Goal: Task Accomplishment & Management: Complete application form

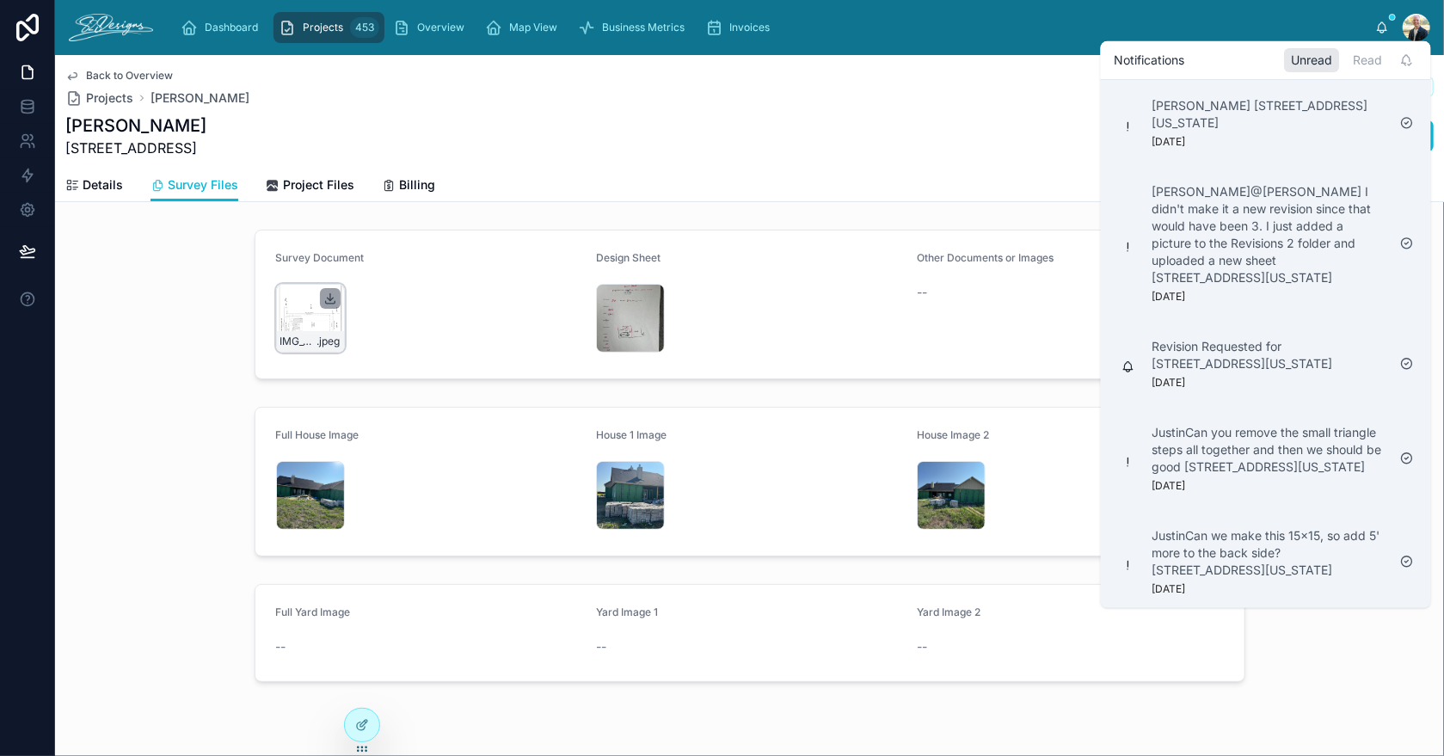
click at [323, 295] on icon at bounding box center [330, 298] width 14 height 14
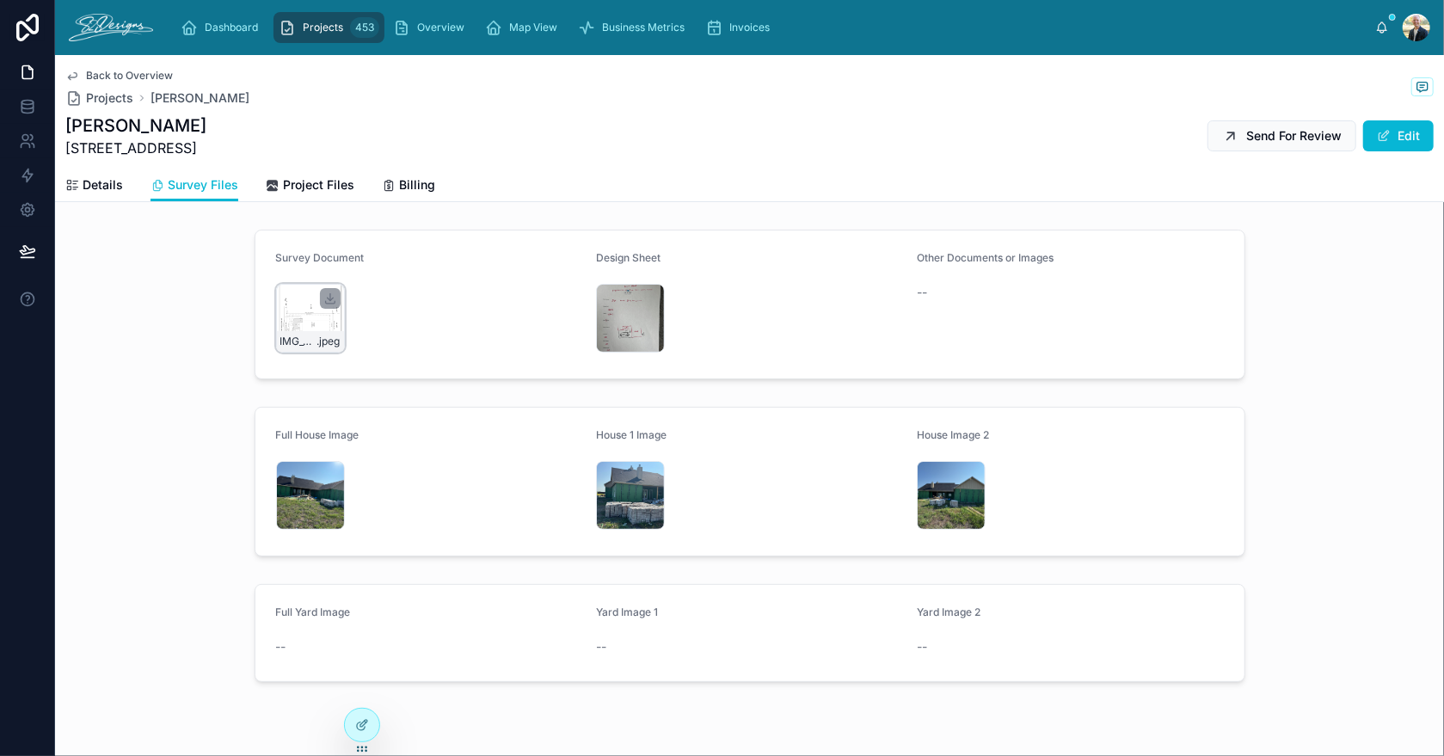
drag, startPoint x: 66, startPoint y: 146, endPoint x: 214, endPoint y: 151, distance: 148.0
click at [214, 151] on div "[PERSON_NAME] [STREET_ADDRESS] Send For Review Edit" at bounding box center [749, 136] width 1368 height 45
copy span "[STREET_ADDRESS]"
click at [95, 188] on span "Details" at bounding box center [103, 184] width 40 height 17
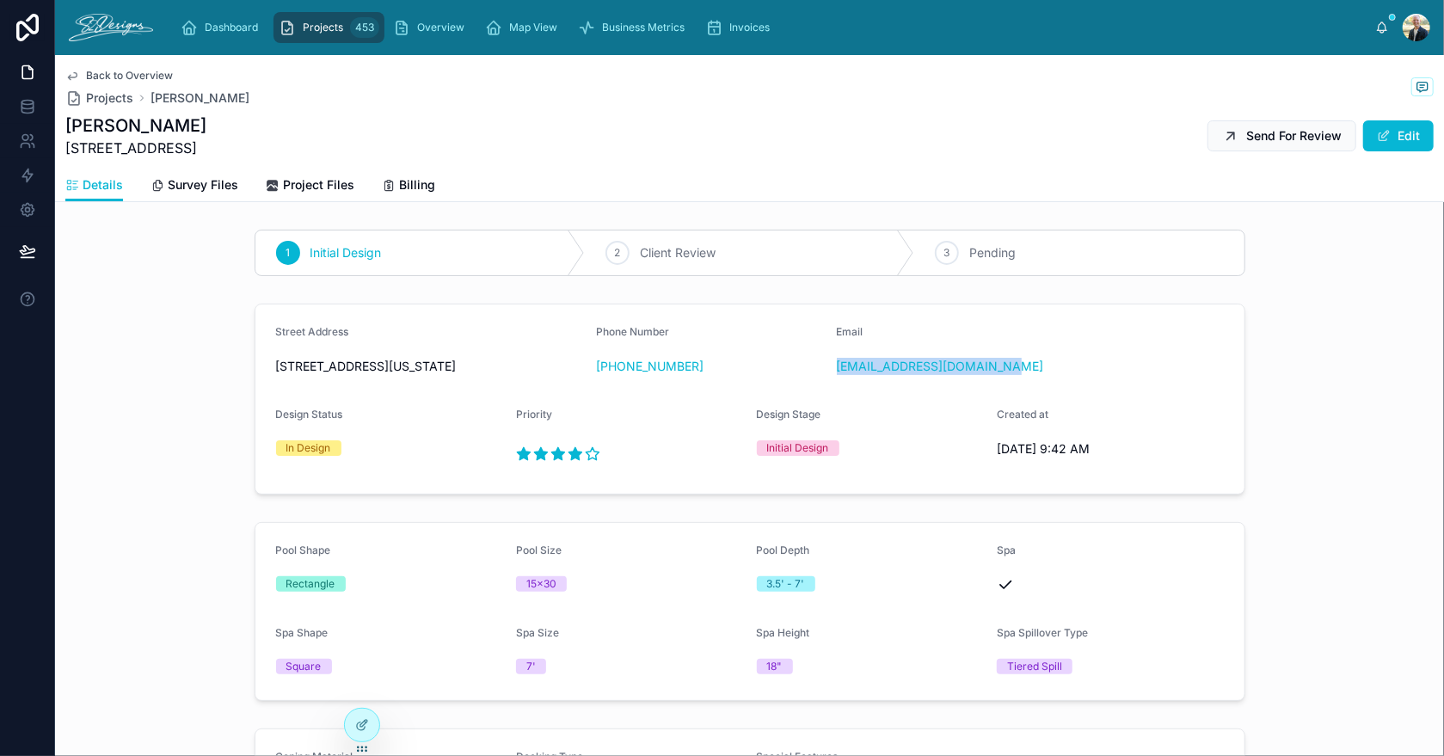
drag, startPoint x: 1030, startPoint y: 371, endPoint x: 825, endPoint y: 378, distance: 204.8
click at [825, 378] on form "Street Address [STREET_ADDRESS][US_STATE] Phone Number [PHONE_NUMBER] Email [EM…" at bounding box center [749, 398] width 989 height 189
copy link "[EMAIL_ADDRESS][DOMAIN_NAME]"
drag, startPoint x: 732, startPoint y: 378, endPoint x: 605, endPoint y: 382, distance: 126.4
click at [605, 380] on div "Phone Number [PHONE_NUMBER]" at bounding box center [709, 352] width 227 height 55
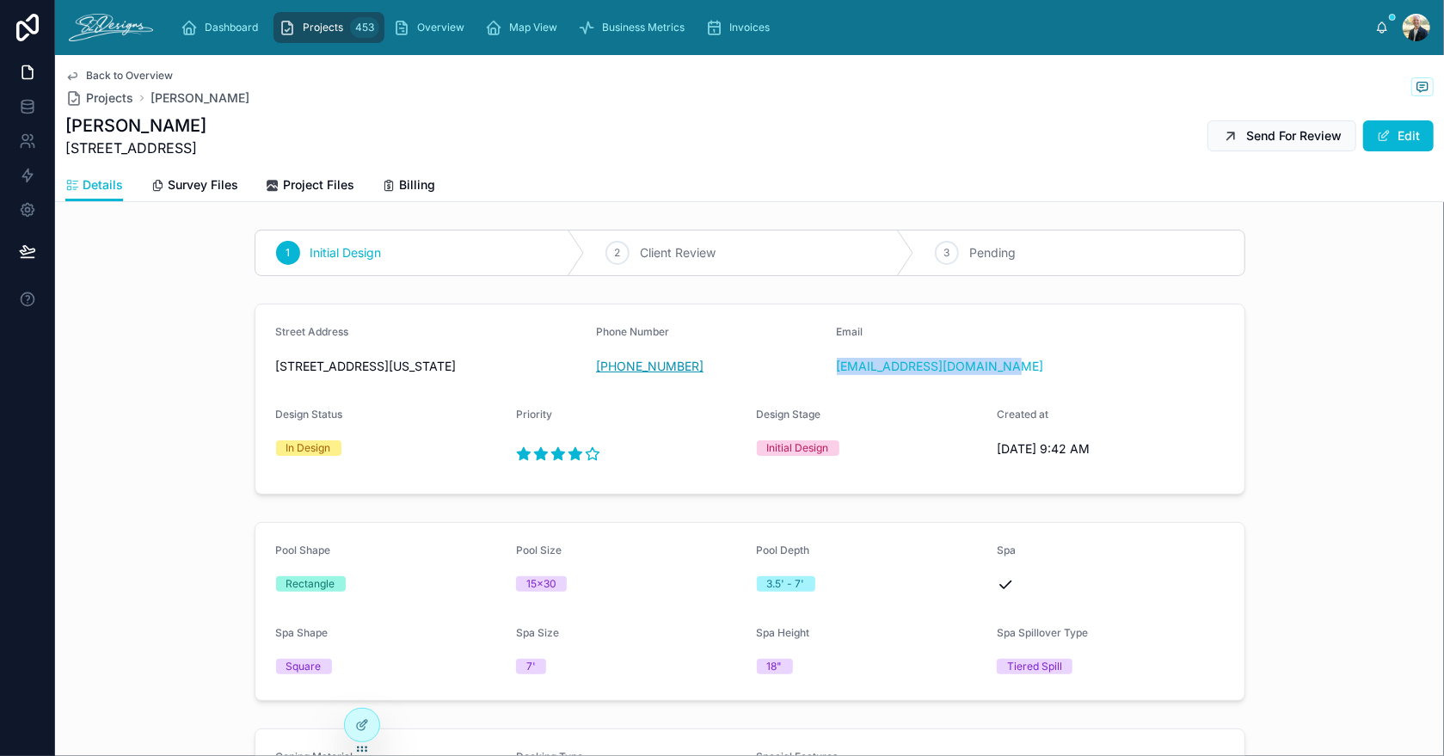
copy link "[PHONE_NUMBER]"
drag, startPoint x: 65, startPoint y: 126, endPoint x: 203, endPoint y: 125, distance: 137.6
click at [203, 125] on h1 "[PERSON_NAME]" at bounding box center [135, 126] width 141 height 24
copy h1 "[PERSON_NAME]"
click at [196, 188] on span "Survey Files" at bounding box center [203, 184] width 71 height 17
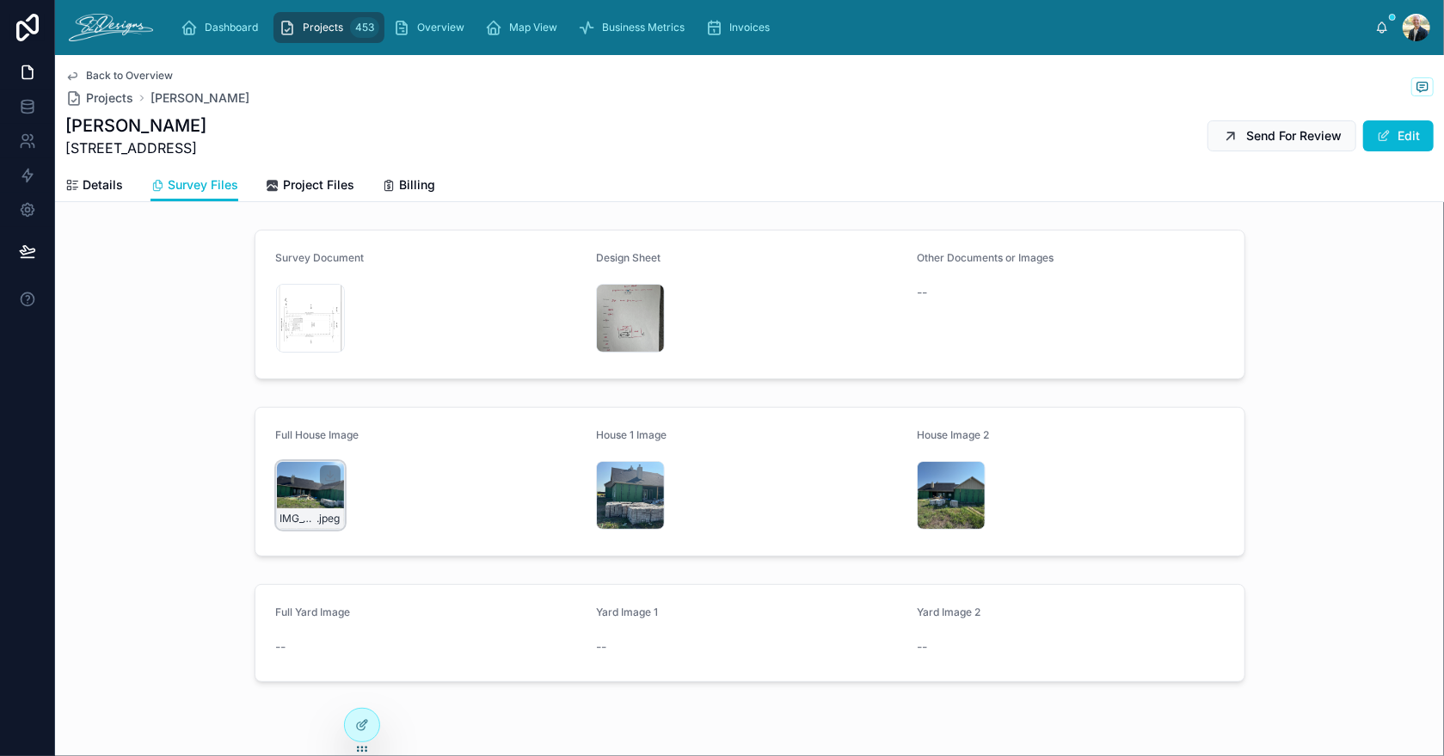
click at [290, 490] on div "IMG_3100 .jpeg" at bounding box center [310, 495] width 69 height 69
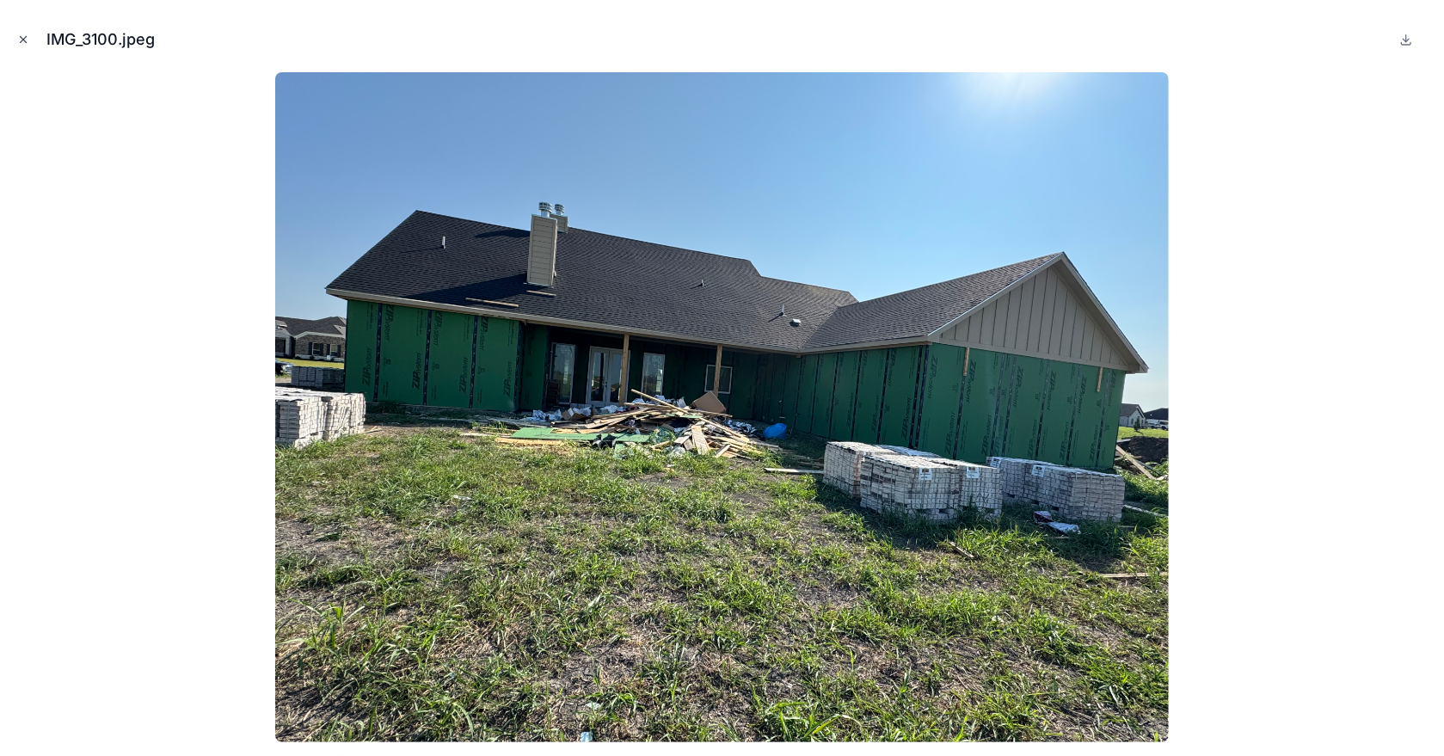
click at [21, 36] on icon "Close modal" at bounding box center [23, 40] width 12 height 12
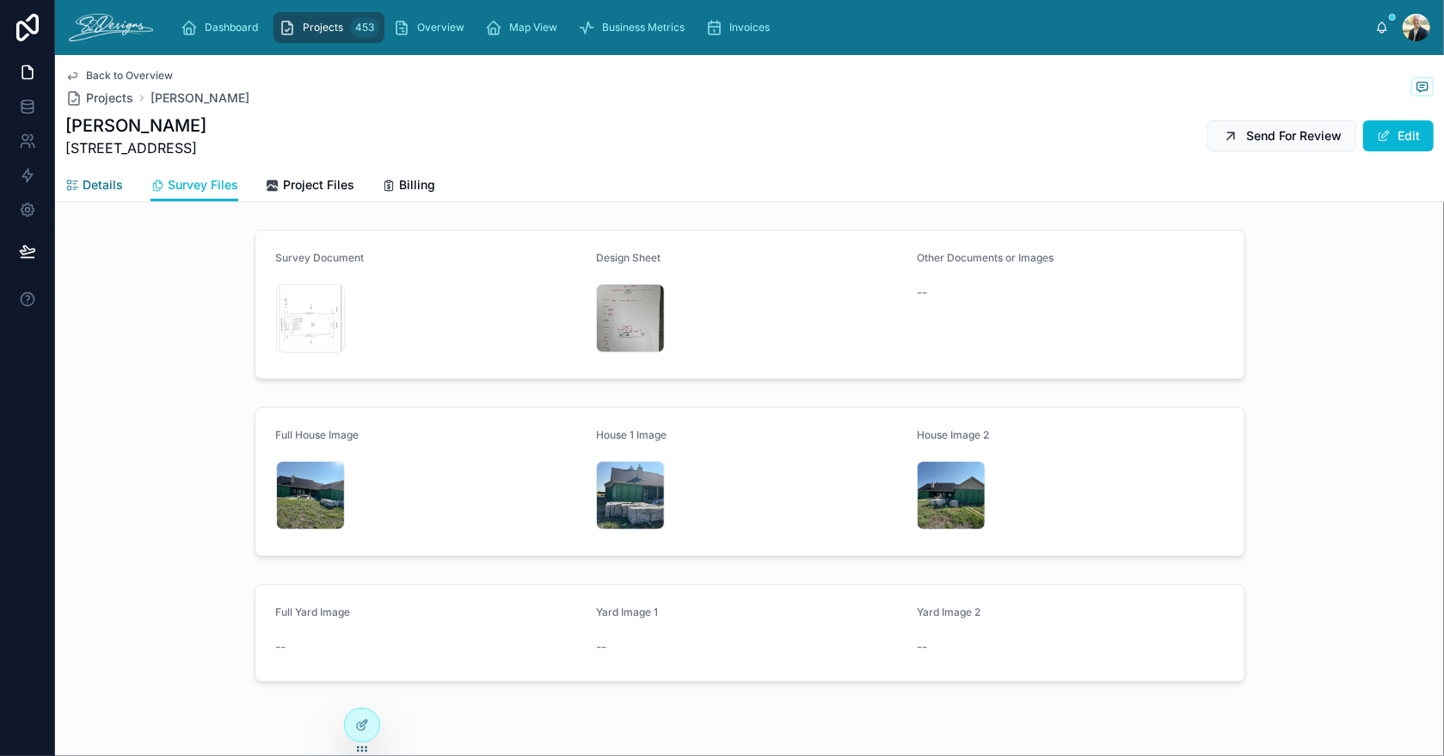
click at [93, 180] on span "Details" at bounding box center [103, 184] width 40 height 17
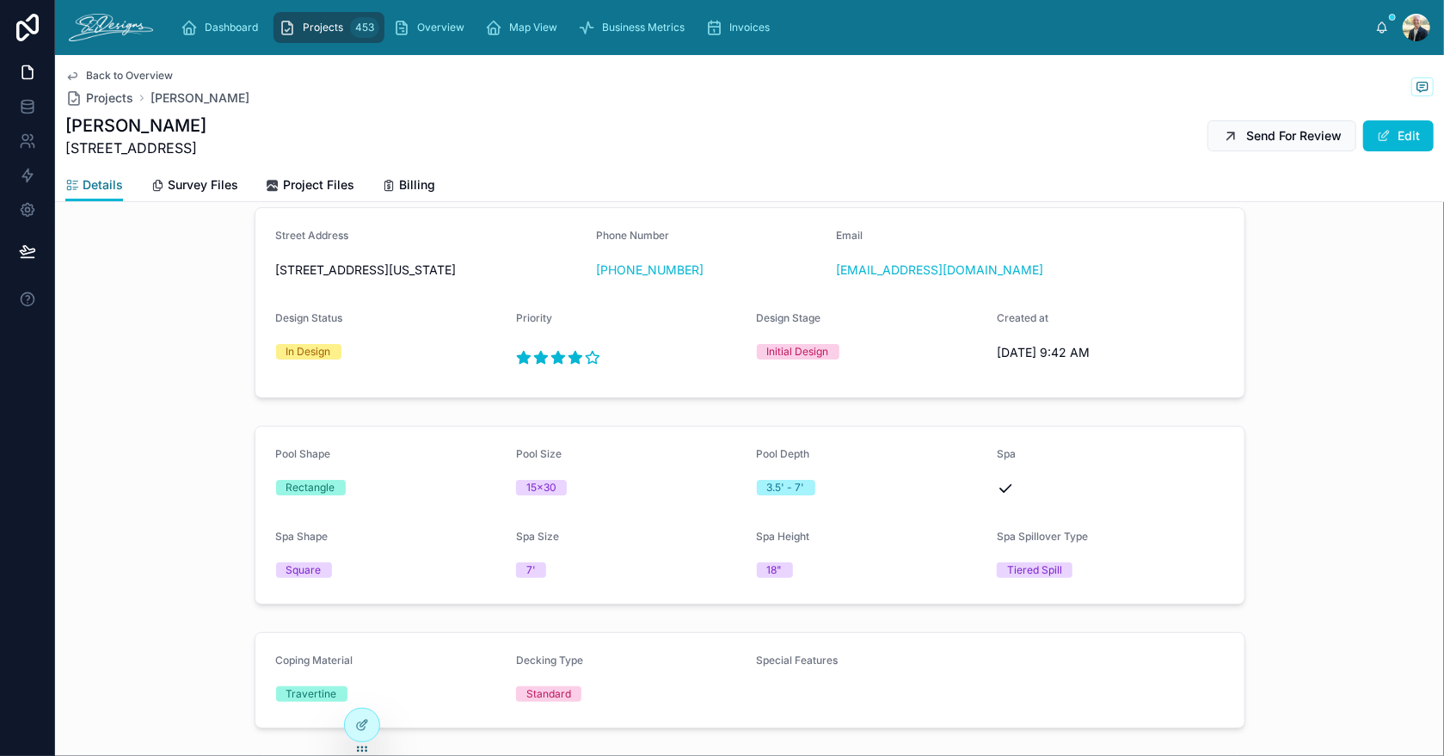
scroll to position [58, 0]
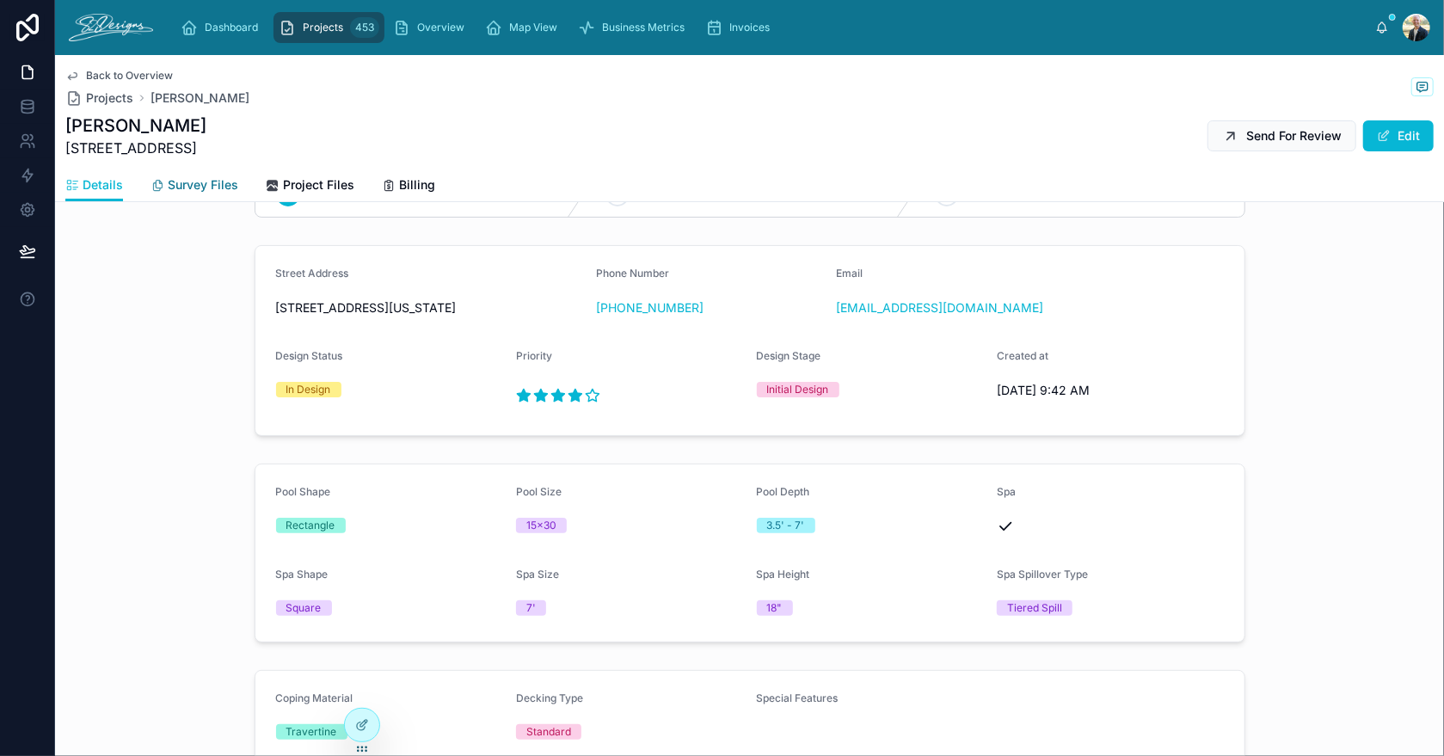
click at [203, 190] on span "Survey Files" at bounding box center [203, 184] width 71 height 17
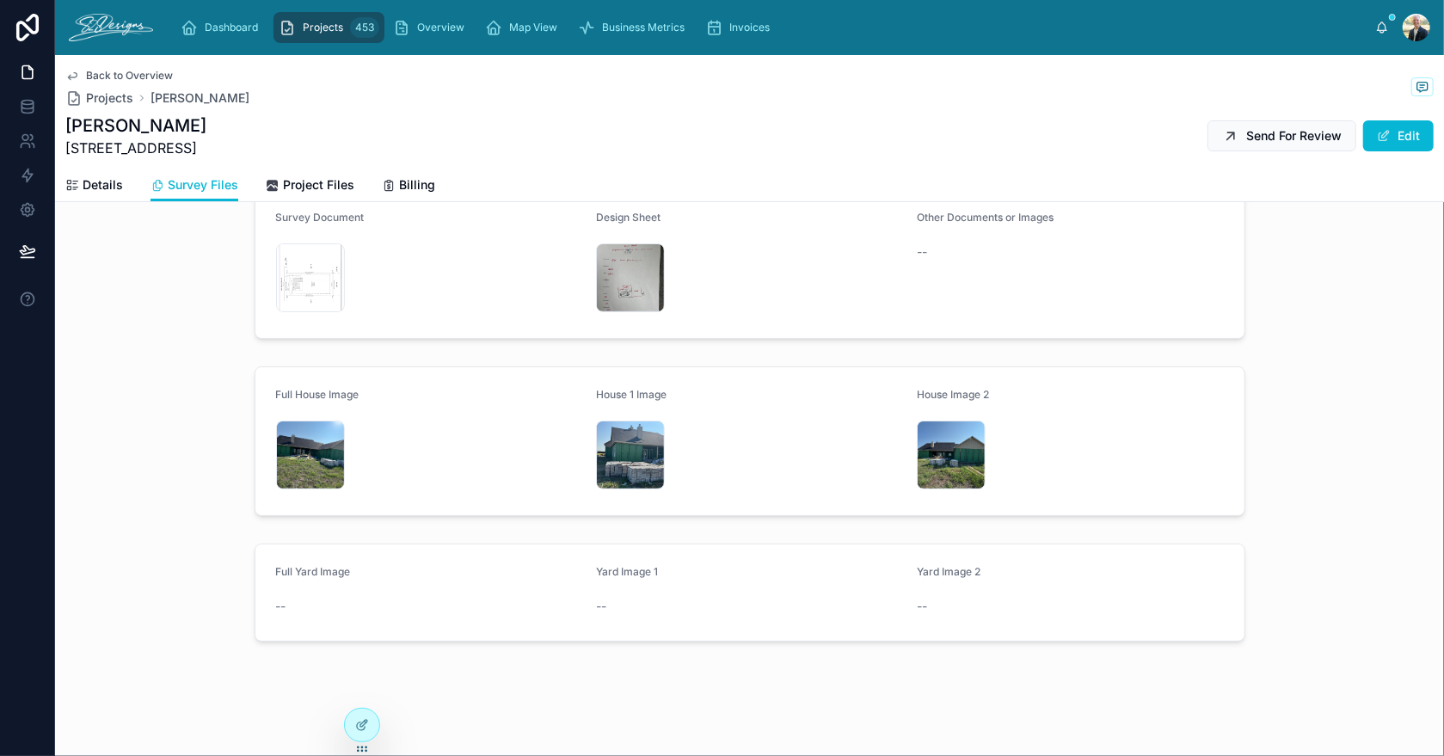
click at [617, 269] on div "IMG_3119 .jpeg" at bounding box center [630, 277] width 69 height 69
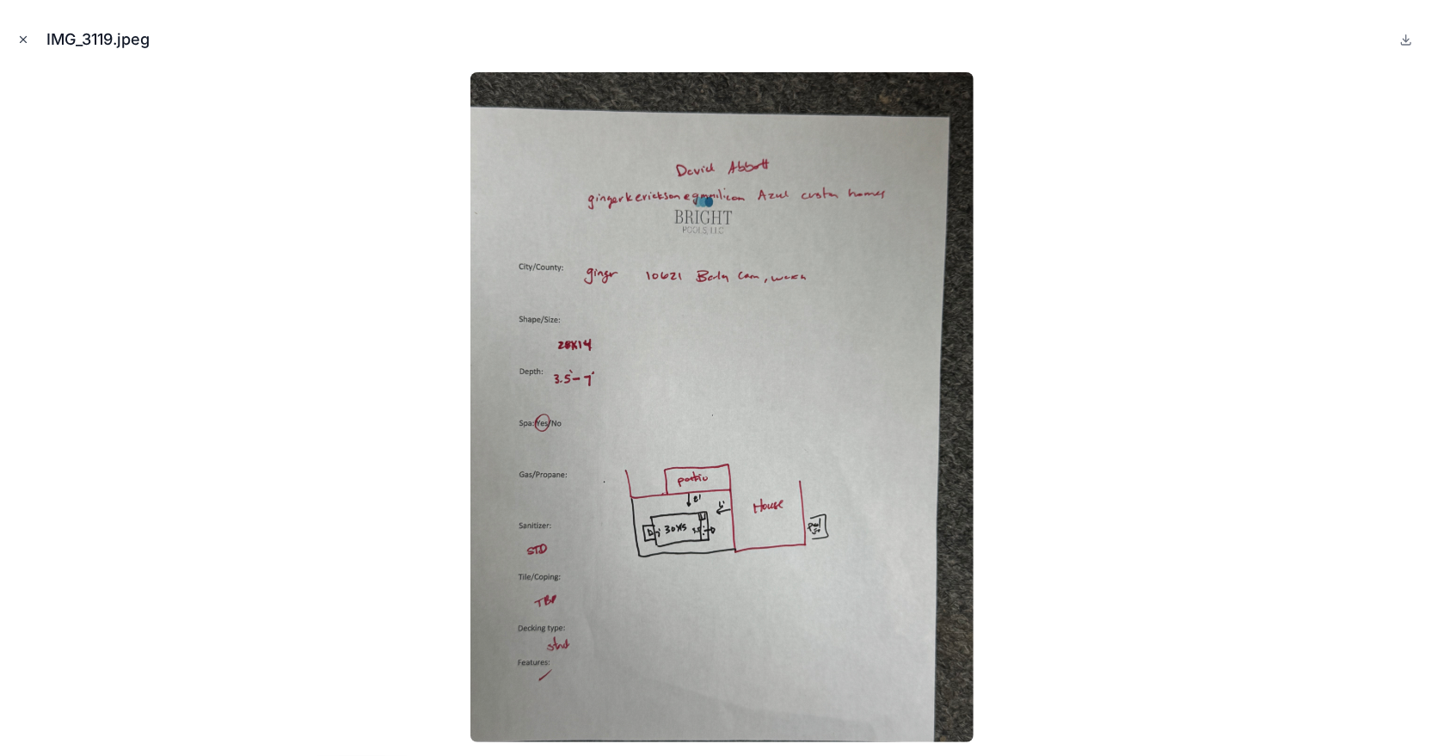
click at [25, 38] on icon "Close modal" at bounding box center [23, 40] width 12 height 12
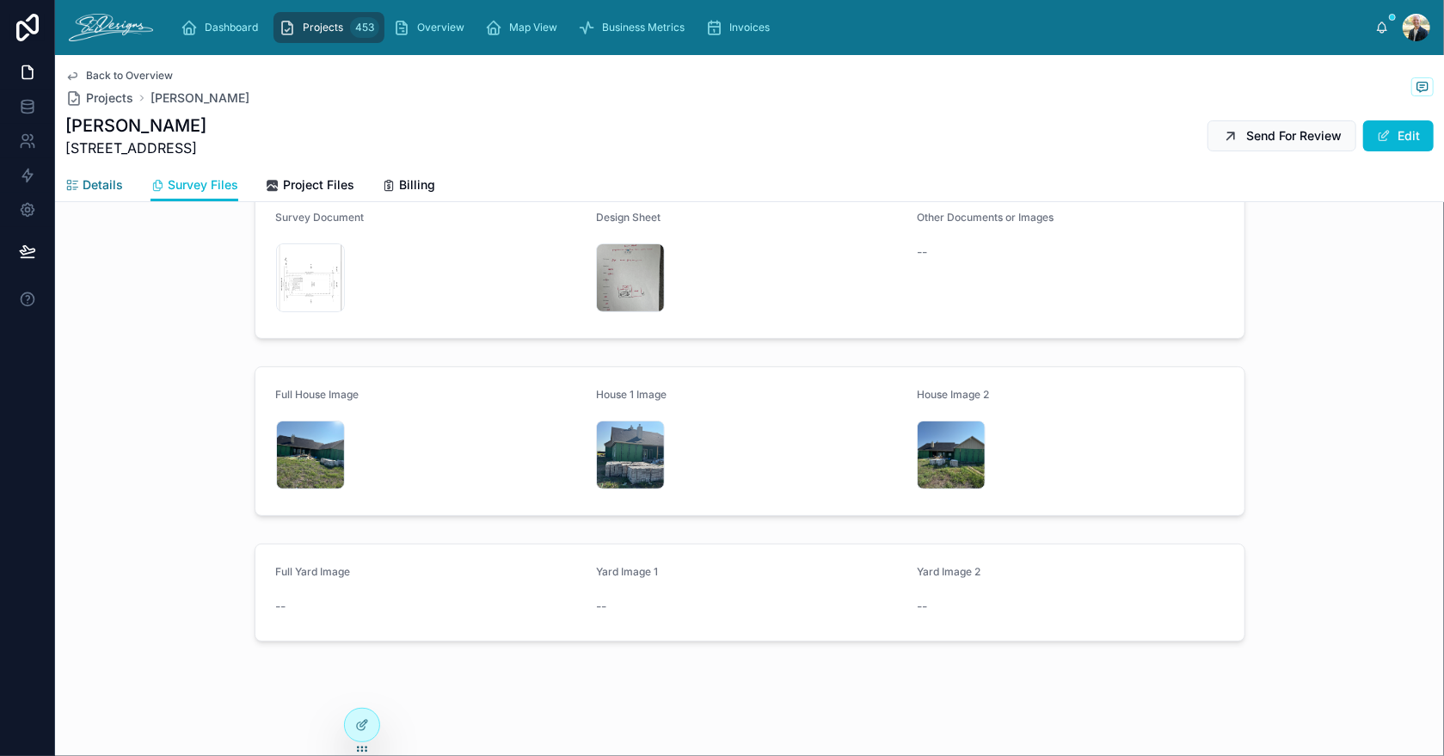
click at [83, 185] on span "Details" at bounding box center [103, 184] width 40 height 17
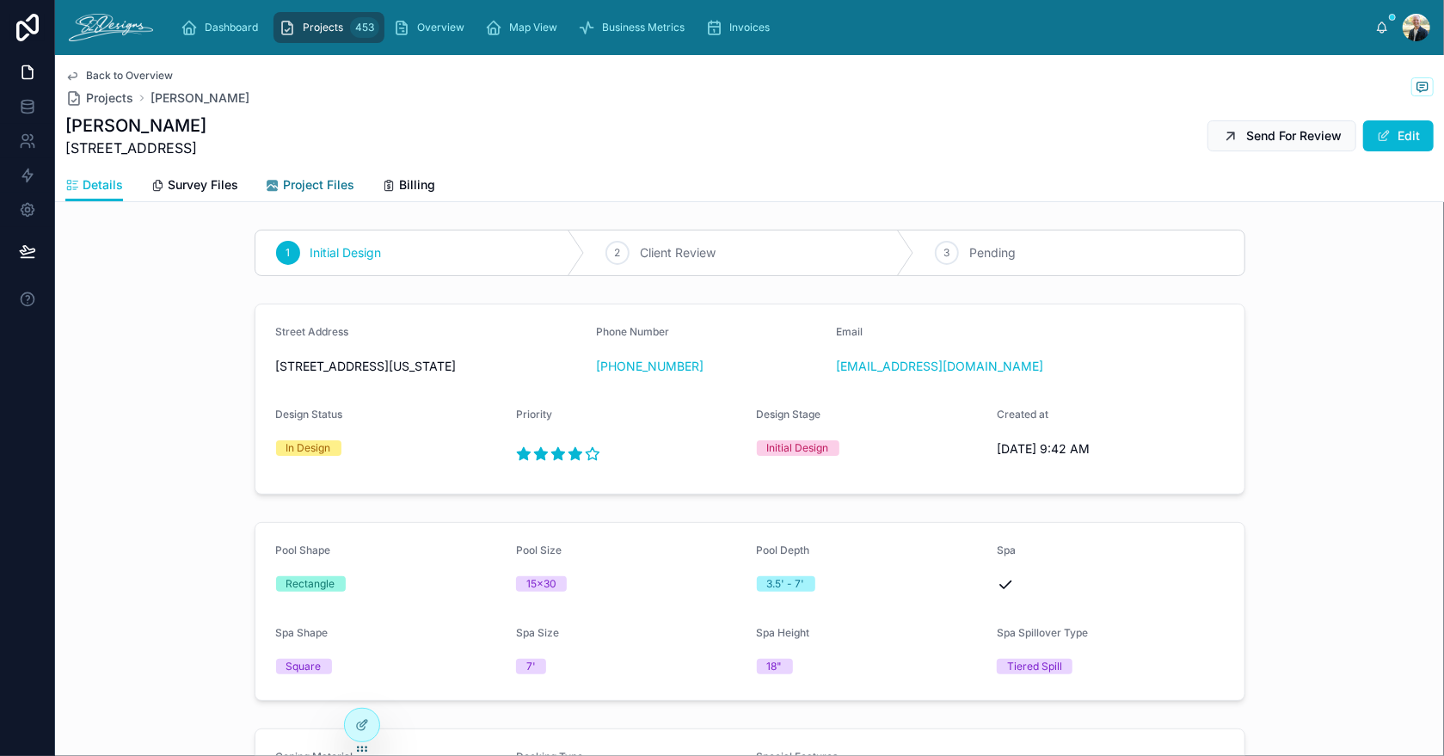
click at [296, 183] on span "Project Files" at bounding box center [318, 184] width 71 height 17
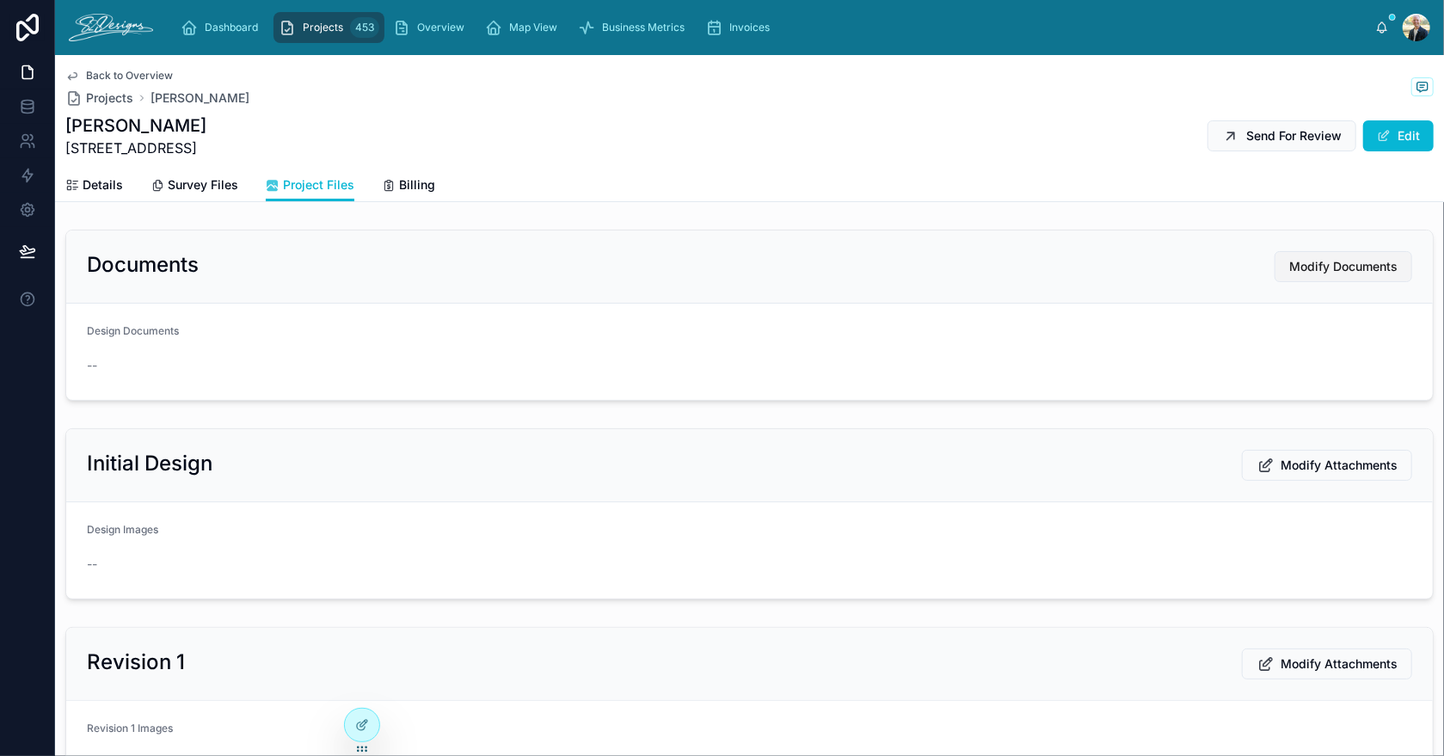
click at [1356, 269] on span "Modify Documents" at bounding box center [1343, 266] width 108 height 17
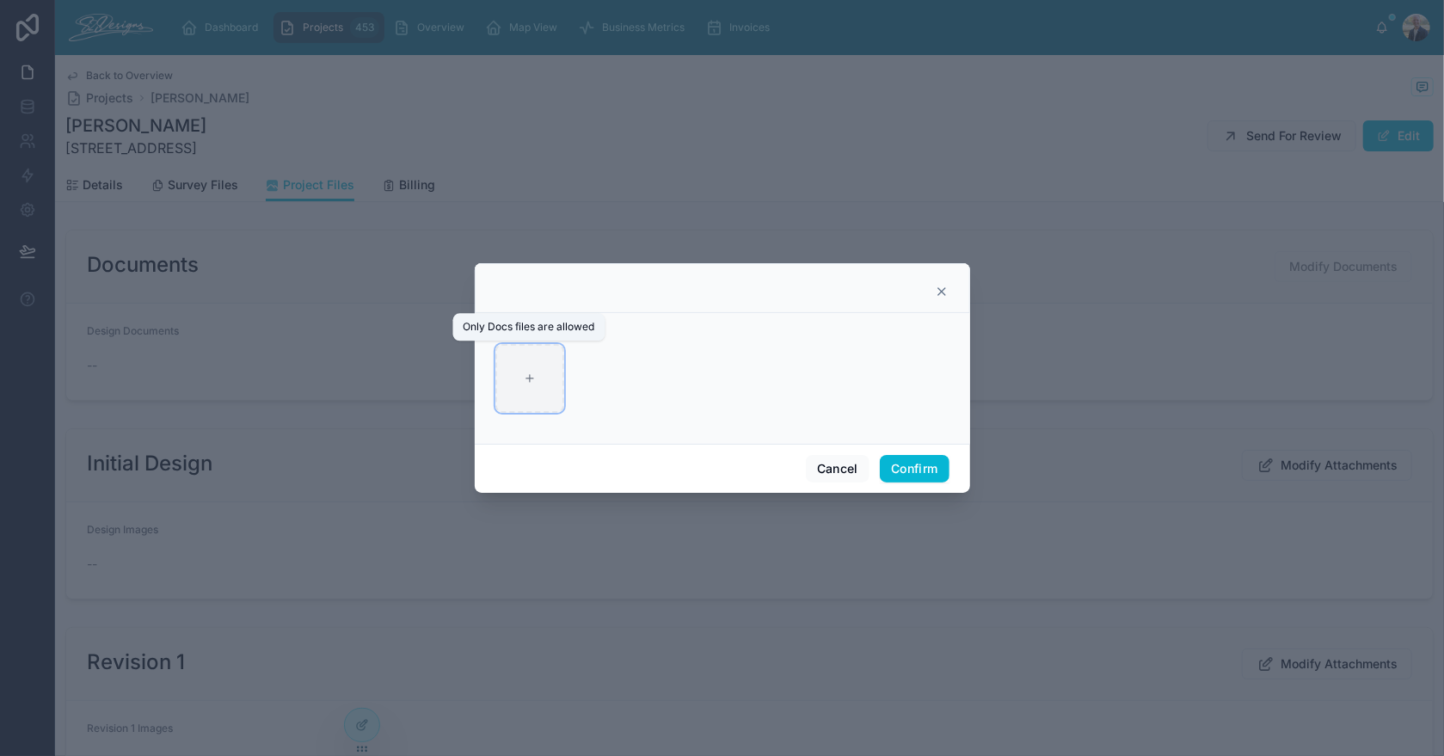
click at [542, 367] on div at bounding box center [529, 378] width 69 height 69
type input "**********"
click at [915, 466] on button "Confirm" at bounding box center [914, 469] width 69 height 28
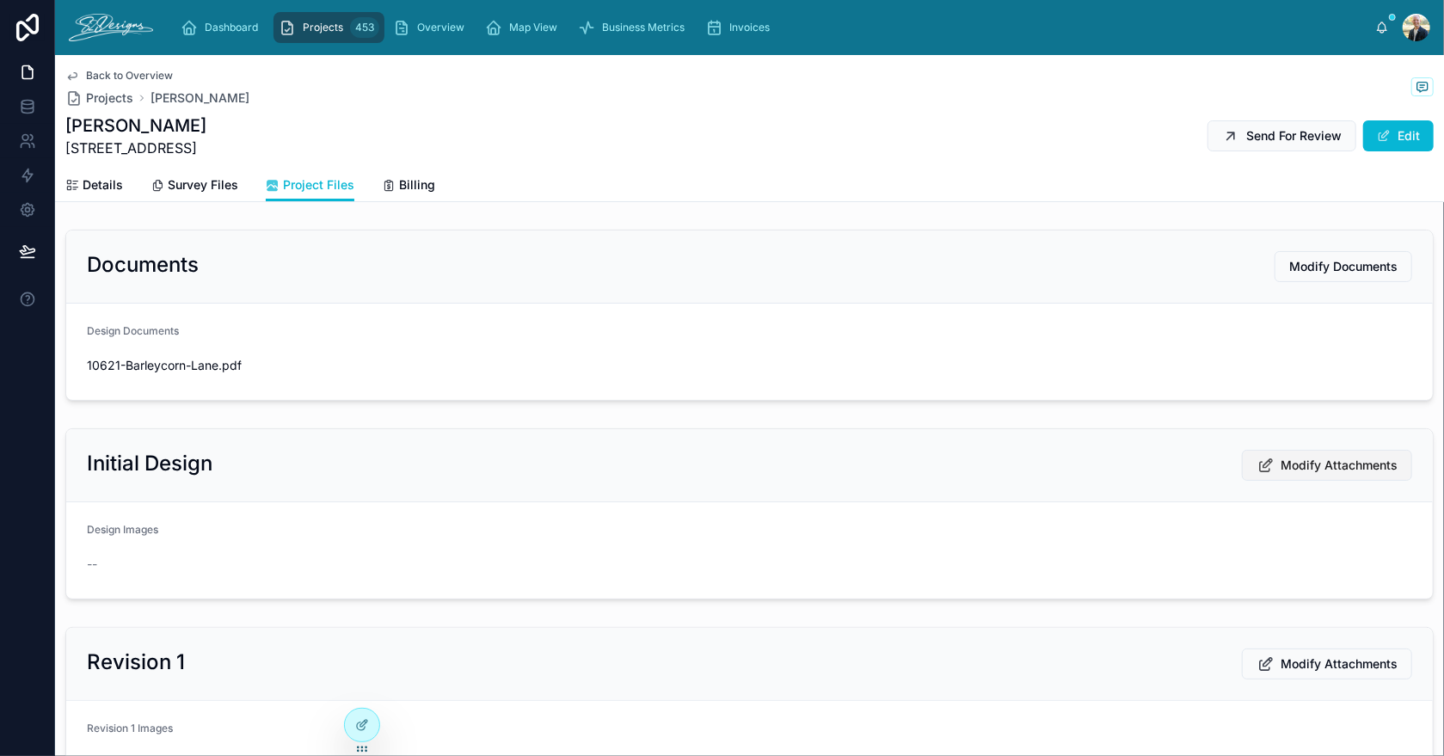
click at [1306, 465] on span "Modify Attachments" at bounding box center [1338, 465] width 117 height 17
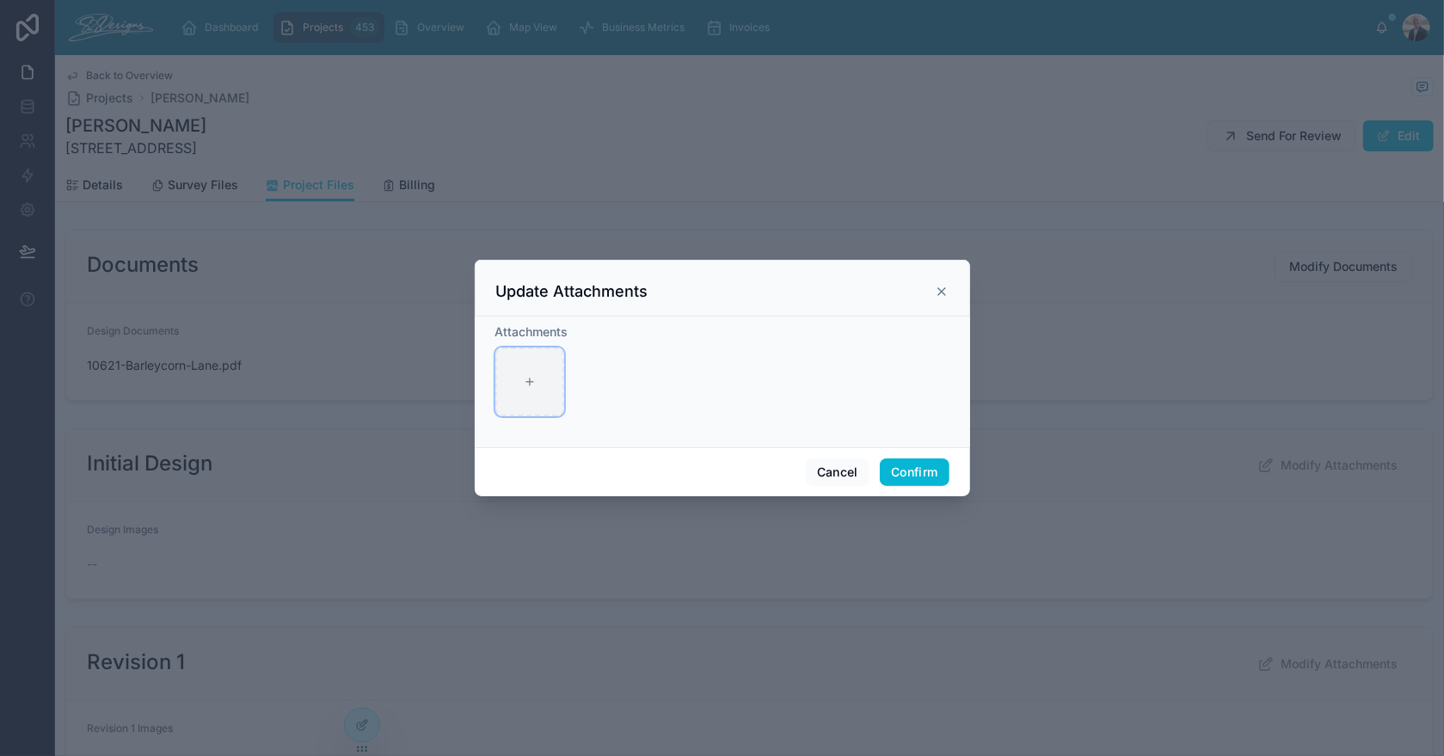
click at [517, 398] on div at bounding box center [529, 381] width 69 height 69
type input "**********"
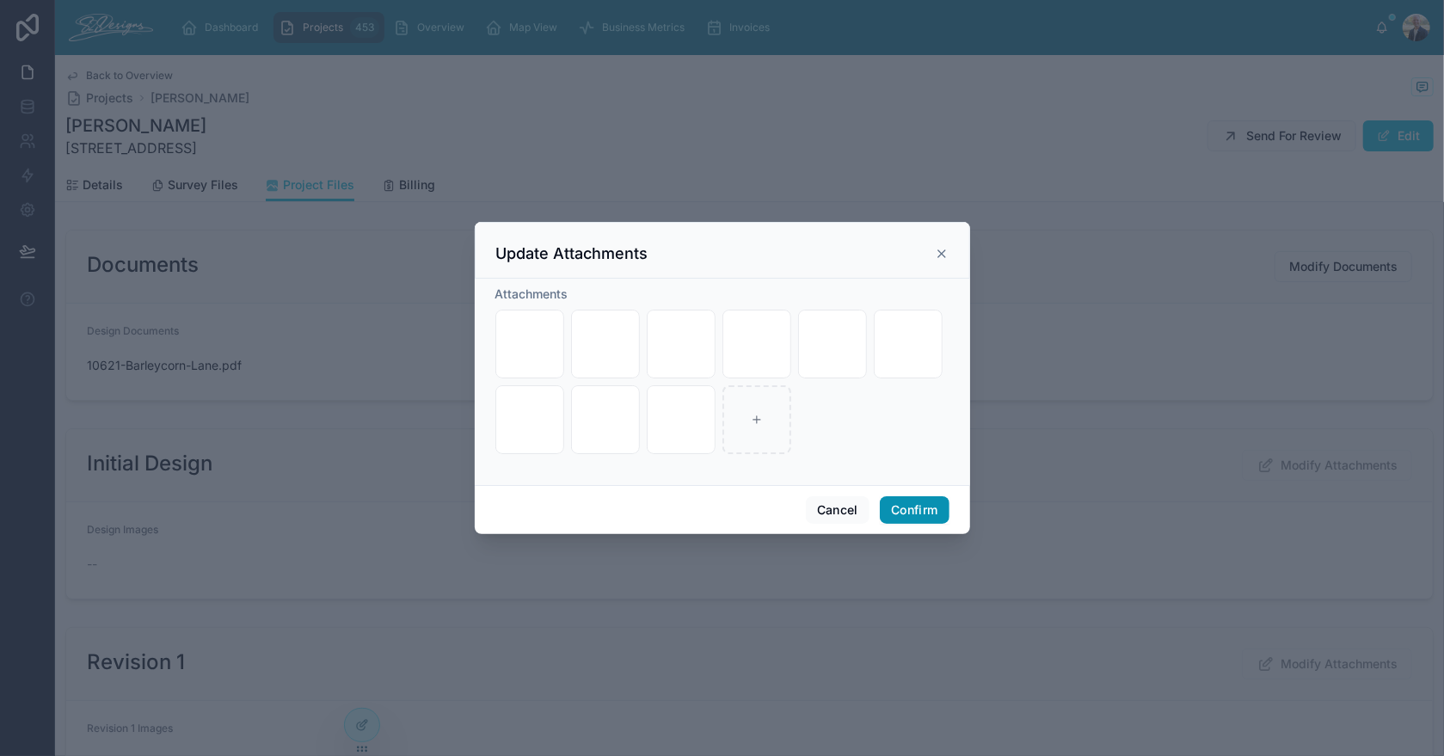
click at [909, 515] on button "Confirm" at bounding box center [914, 510] width 69 height 28
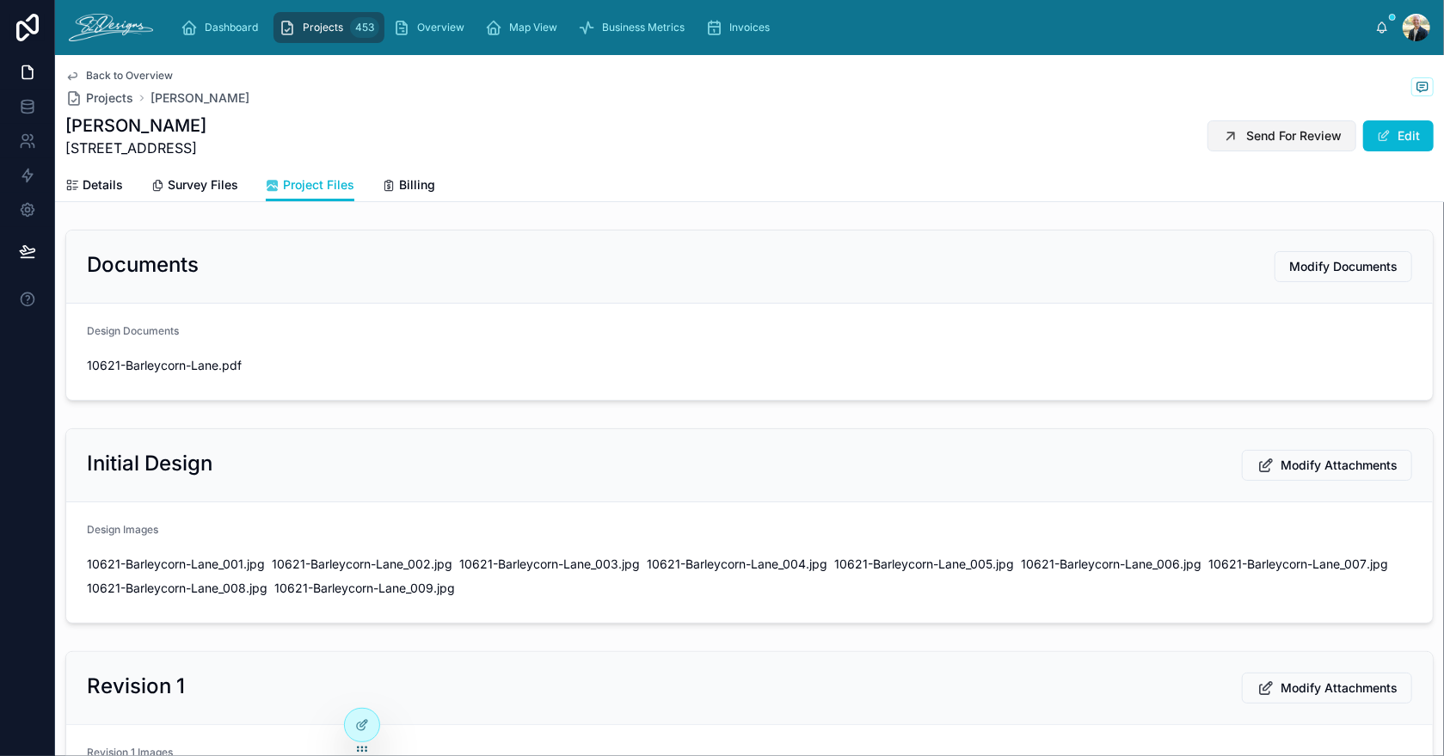
click at [1246, 138] on span "Send For Review" at bounding box center [1293, 135] width 95 height 17
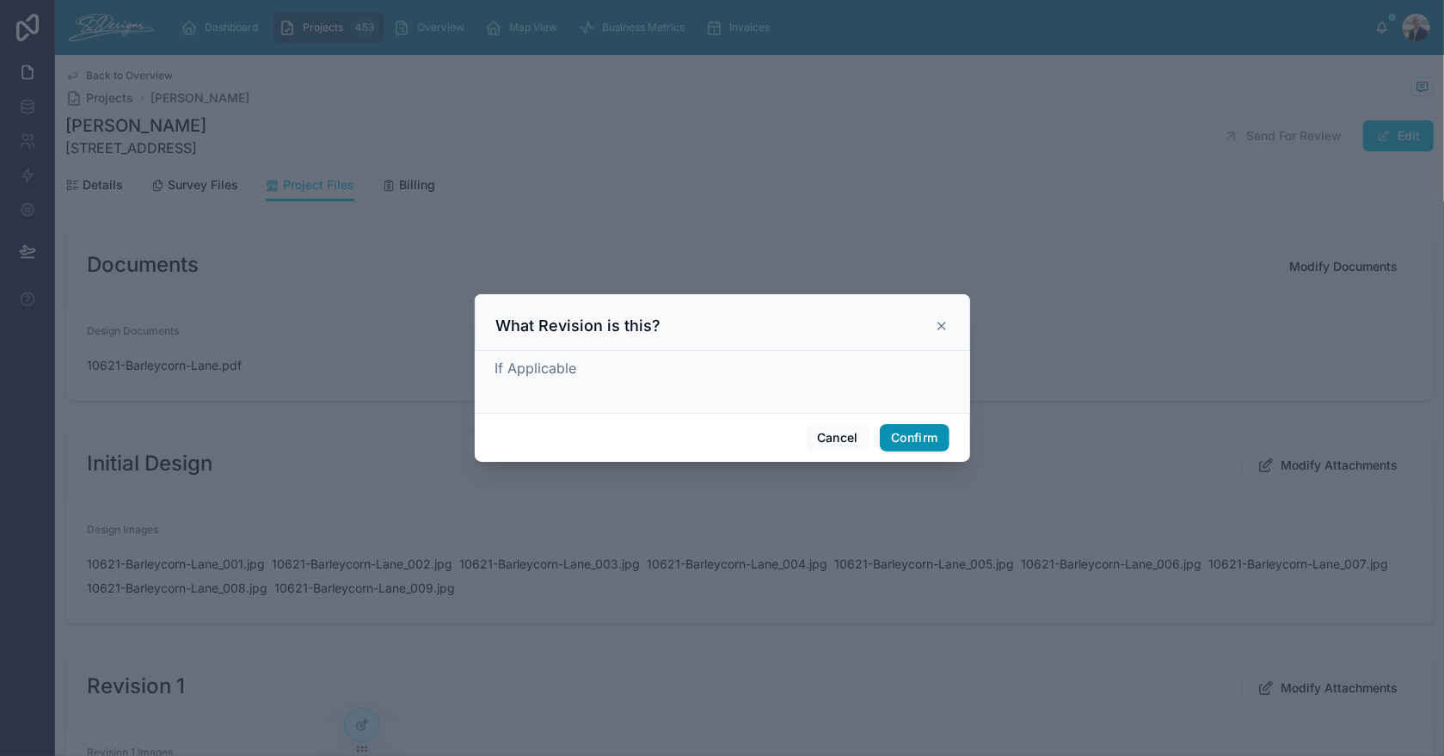
click at [887, 434] on button "Confirm" at bounding box center [914, 438] width 69 height 28
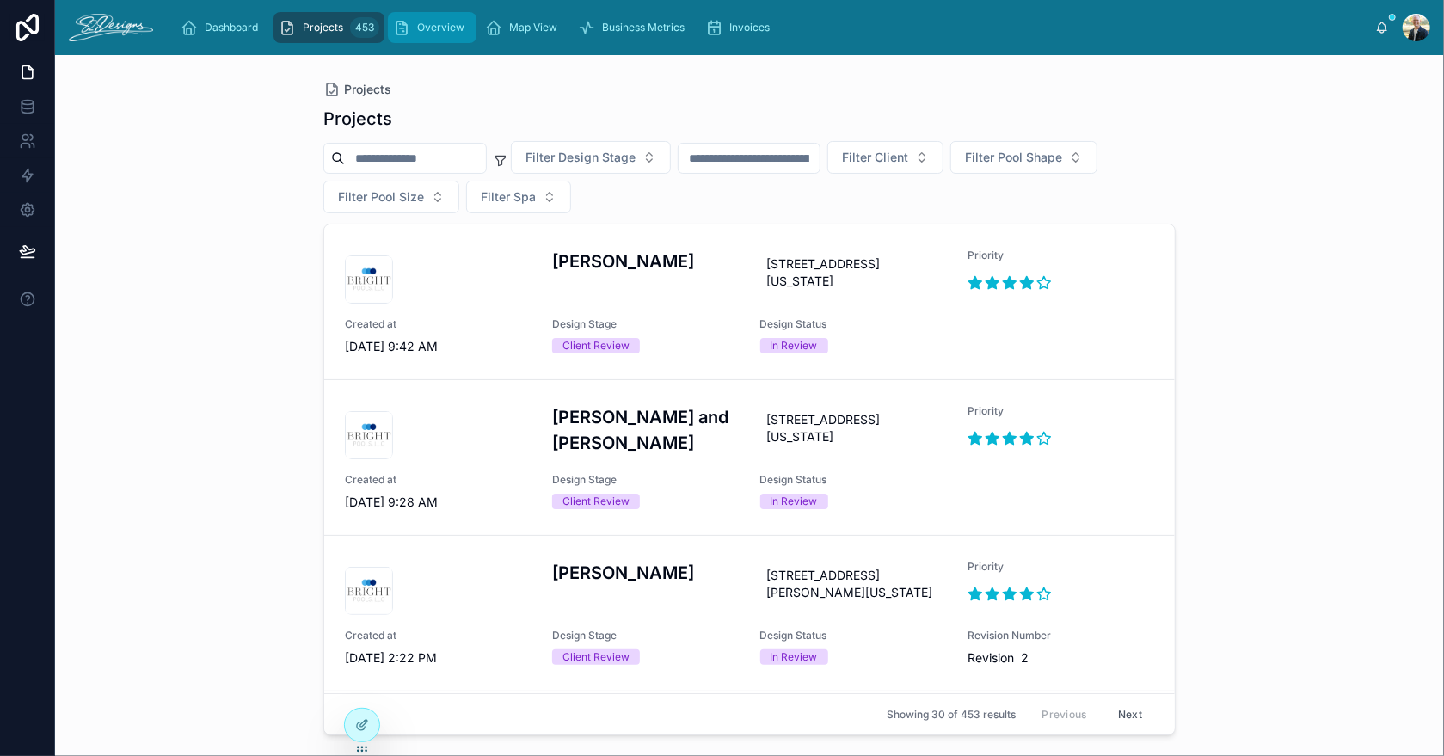
click at [429, 26] on span "Overview" at bounding box center [440, 28] width 47 height 14
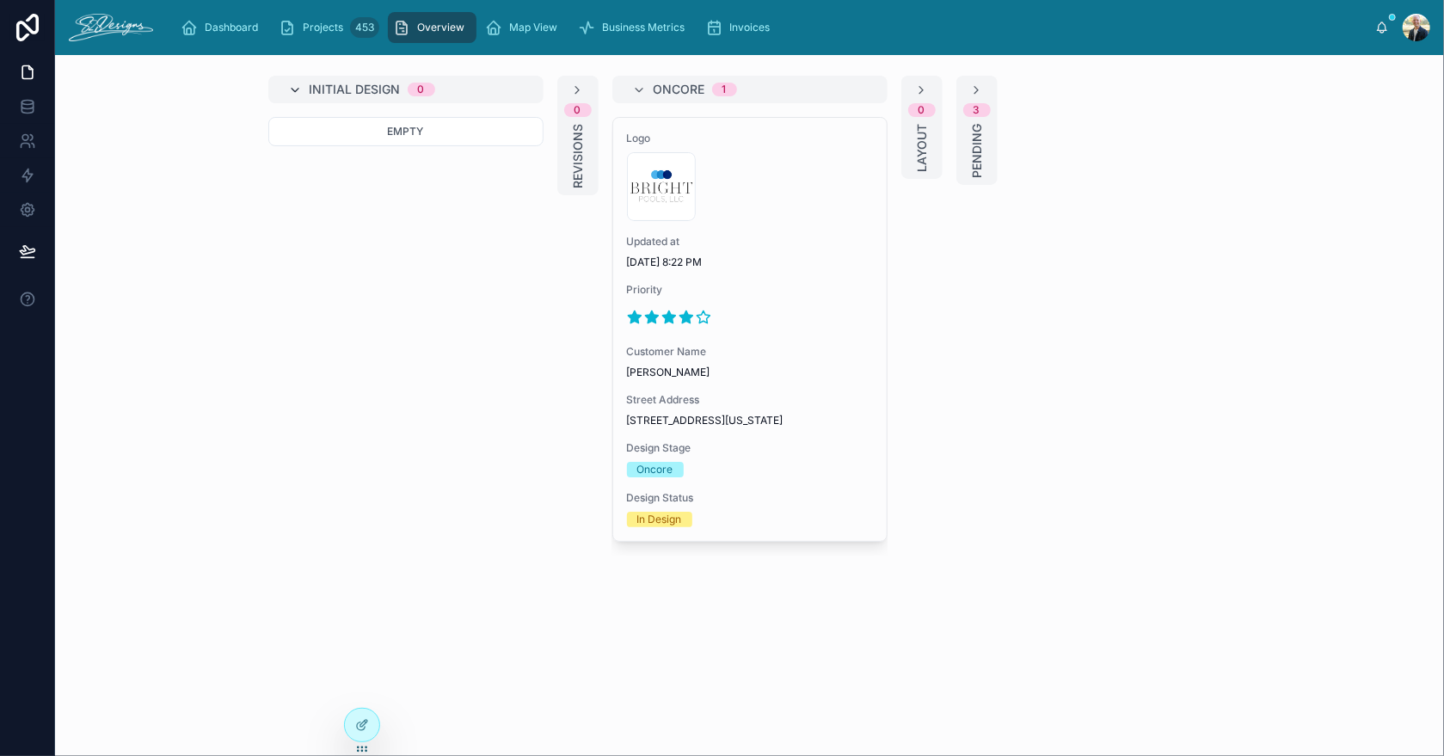
click at [292, 90] on icon at bounding box center [296, 90] width 14 height 14
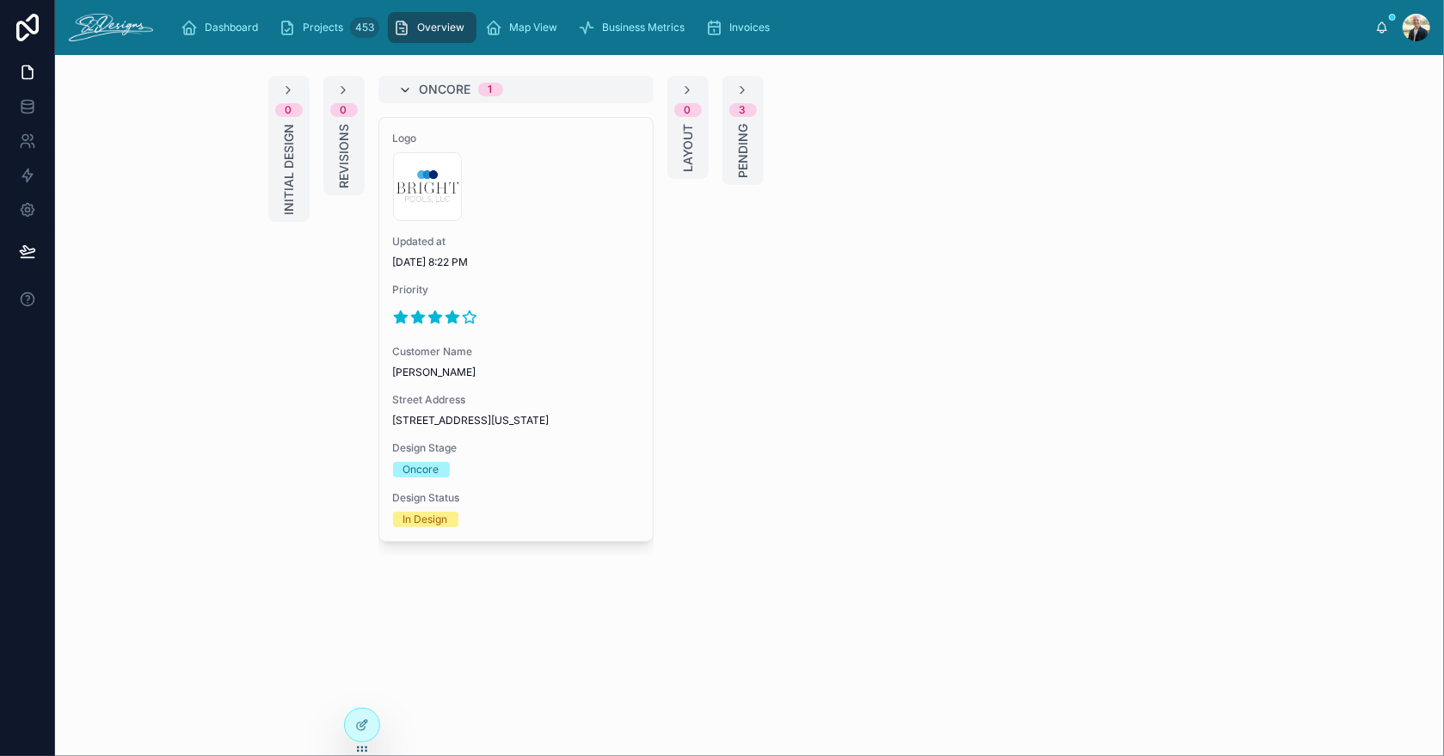
click at [404, 91] on icon at bounding box center [406, 90] width 14 height 14
